Goal: Transaction & Acquisition: Purchase product/service

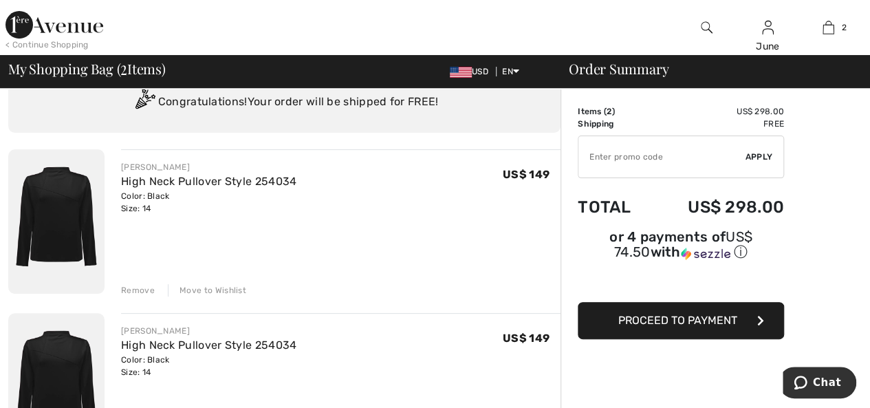
scroll to position [138, 0]
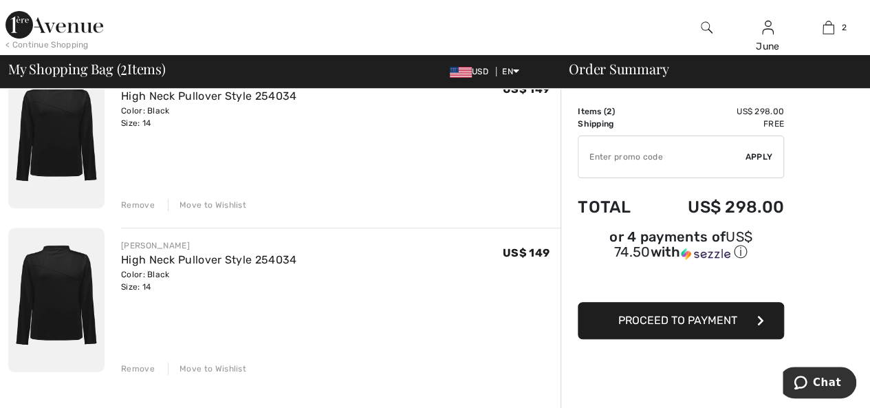
click at [127, 366] on div "Remove" at bounding box center [138, 368] width 34 height 12
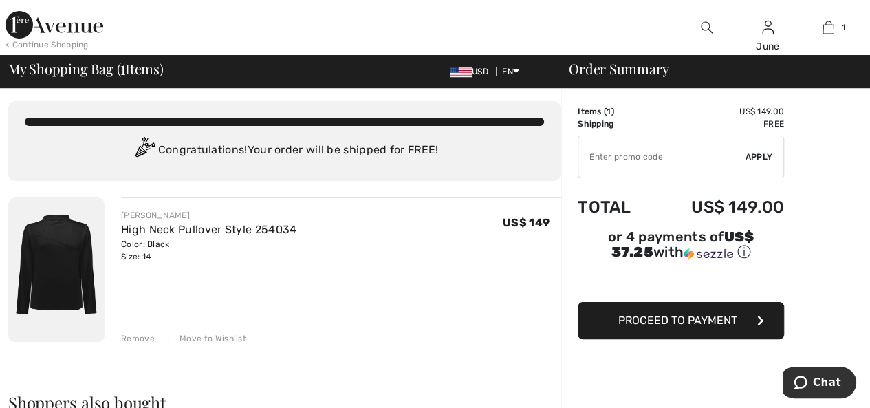
scroll to position [0, 0]
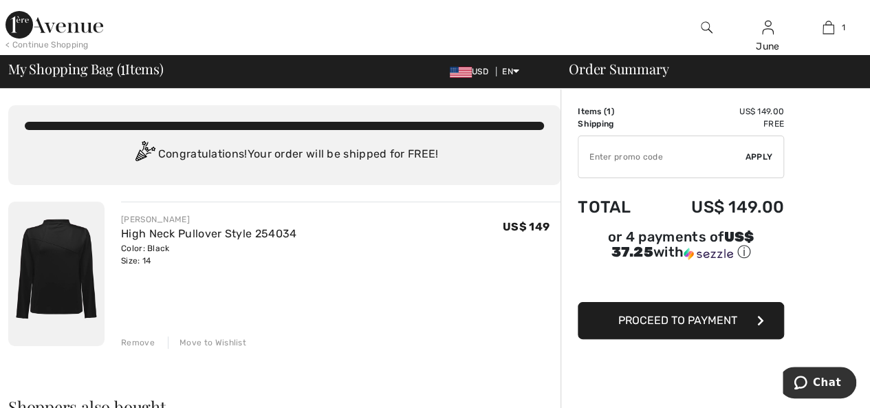
click at [617, 302] on button "Proceed to Payment" at bounding box center [681, 320] width 206 height 37
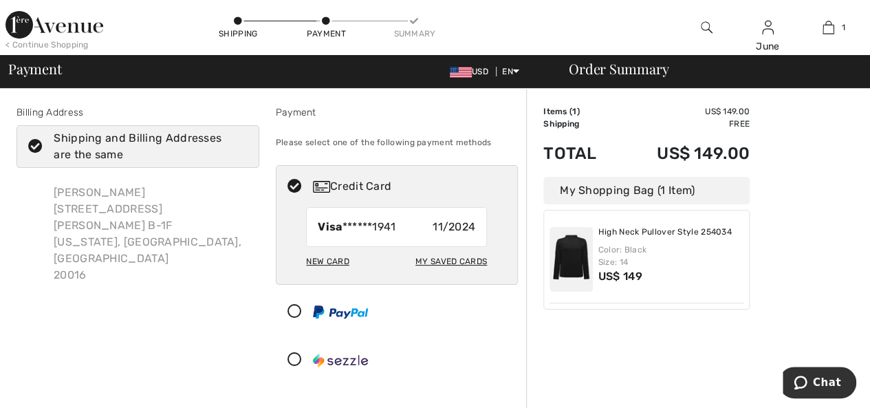
click at [331, 261] on div "New Card" at bounding box center [327, 261] width 43 height 23
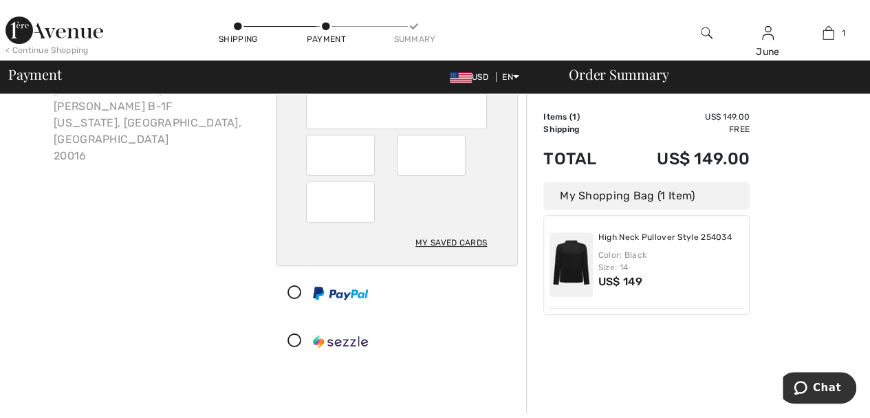
scroll to position [138, 0]
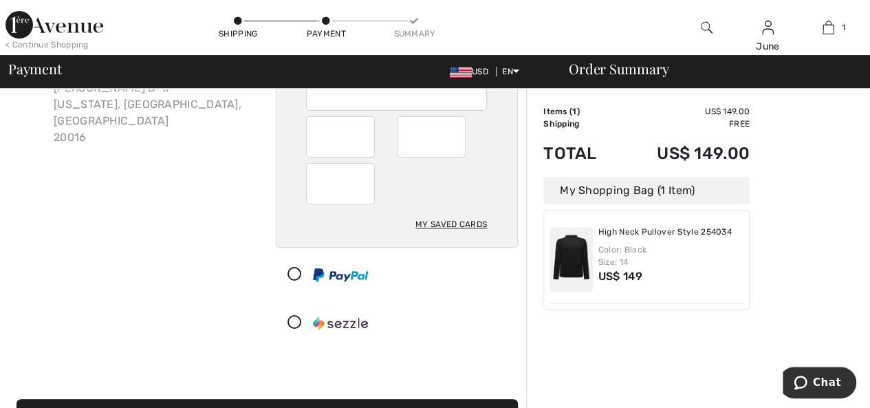
click at [483, 220] on div "My Saved Cards" at bounding box center [451, 224] width 72 height 23
radio input "true"
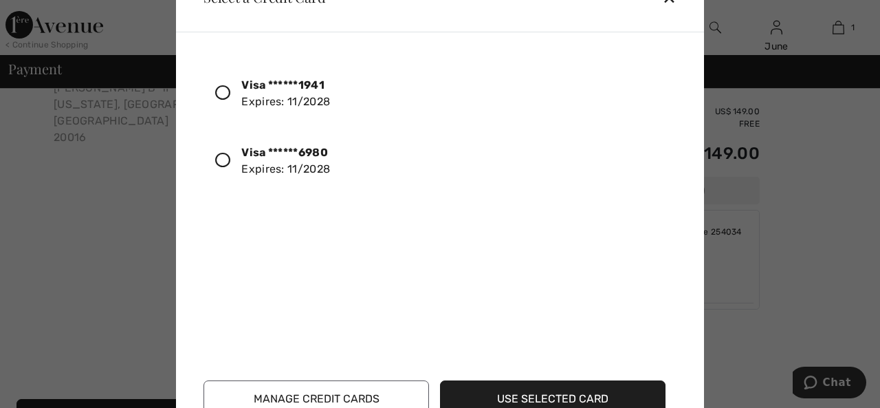
click at [226, 157] on icon at bounding box center [222, 160] width 15 height 15
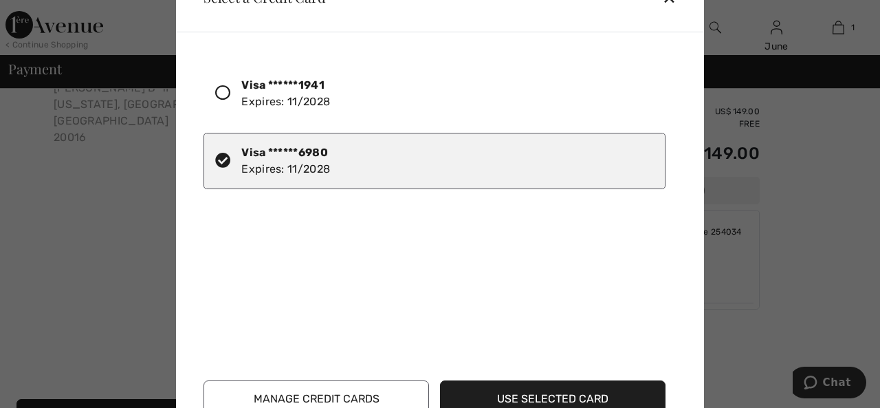
drag, startPoint x: 525, startPoint y: 36, endPoint x: 532, endPoint y: 76, distance: 41.2
click at [536, 91] on div "Visa ******1941 Expires: 11/2028 Visa ******6980 Expires: 11/2028 Use Selected …" at bounding box center [440, 238] width 528 height 413
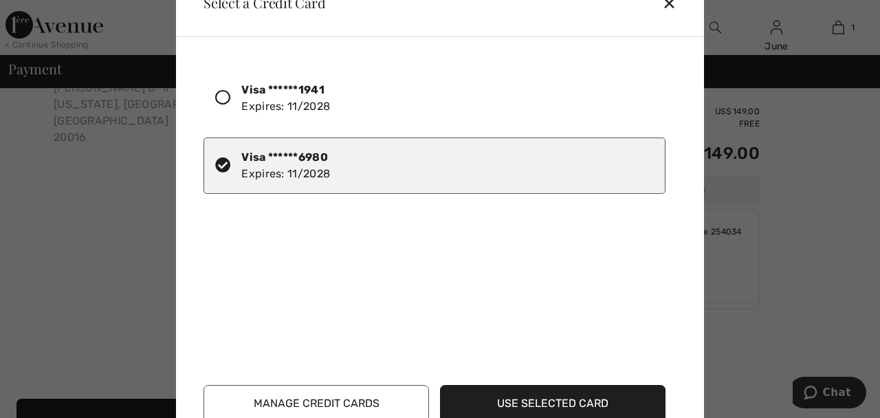
click at [777, 254] on div at bounding box center [440, 209] width 880 height 418
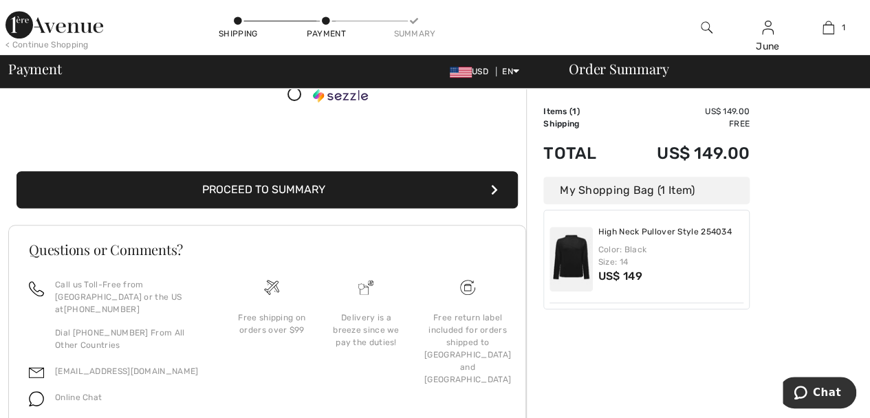
scroll to position [410, 0]
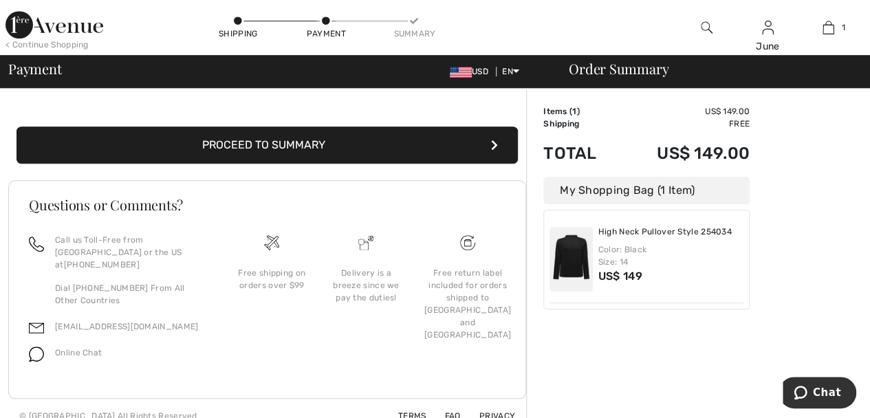
click at [330, 139] on button "Proceed to Summary" at bounding box center [267, 145] width 501 height 37
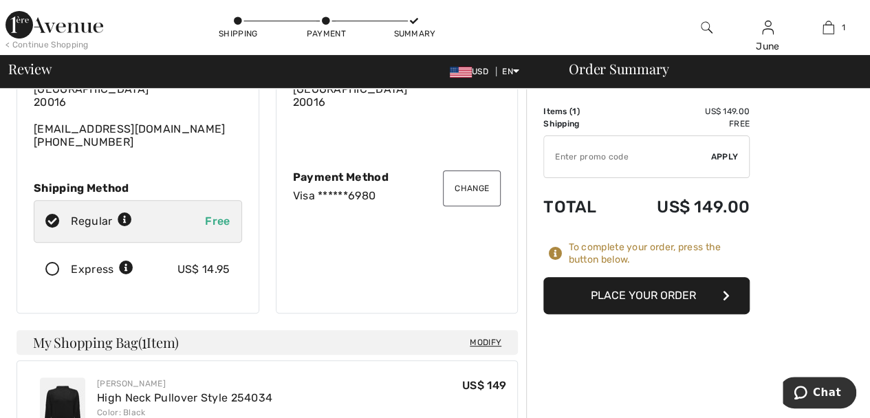
scroll to position [138, 0]
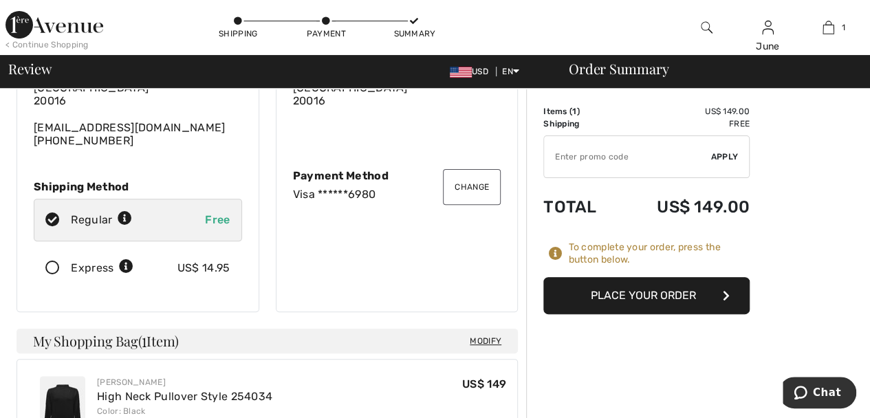
click at [624, 292] on button "Place Your Order" at bounding box center [646, 295] width 206 height 37
